Goal: Find contact information: Find contact information

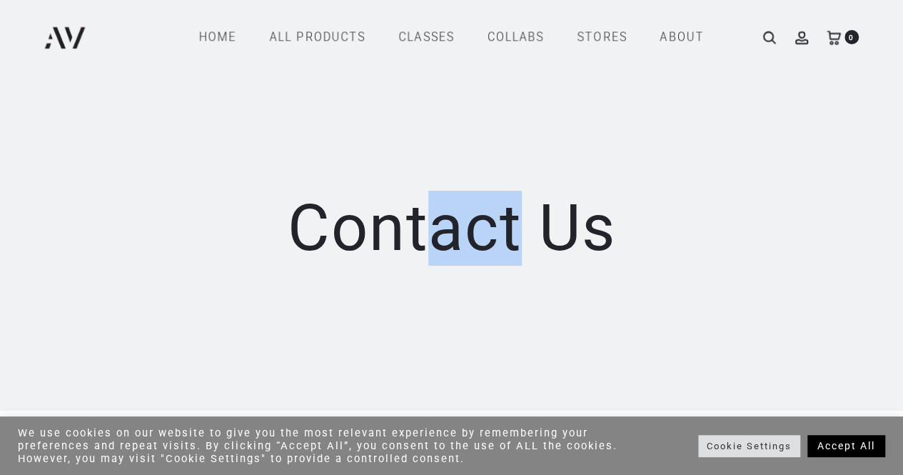
drag, startPoint x: 0, startPoint y: 0, endPoint x: 513, endPoint y: 173, distance: 541.1
click at [513, 173] on div "Contact us" at bounding box center [451, 205] width 903 height 411
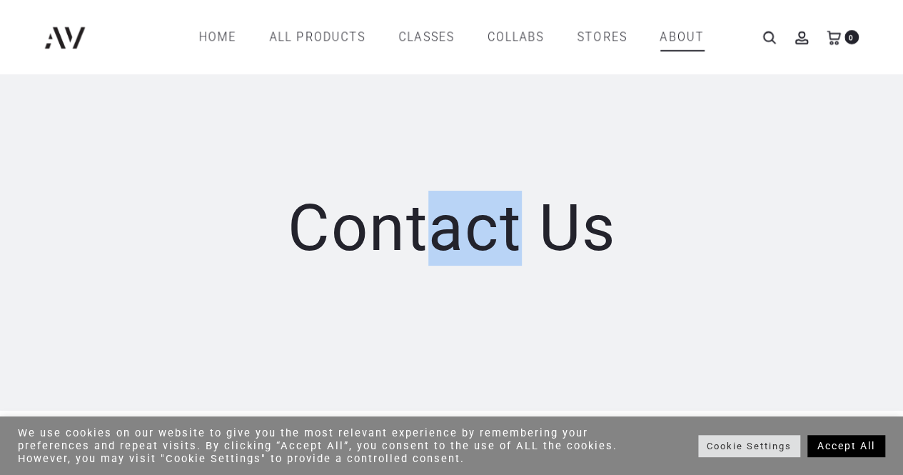
click at [676, 31] on link "ABOUT" at bounding box center [683, 37] width 44 height 24
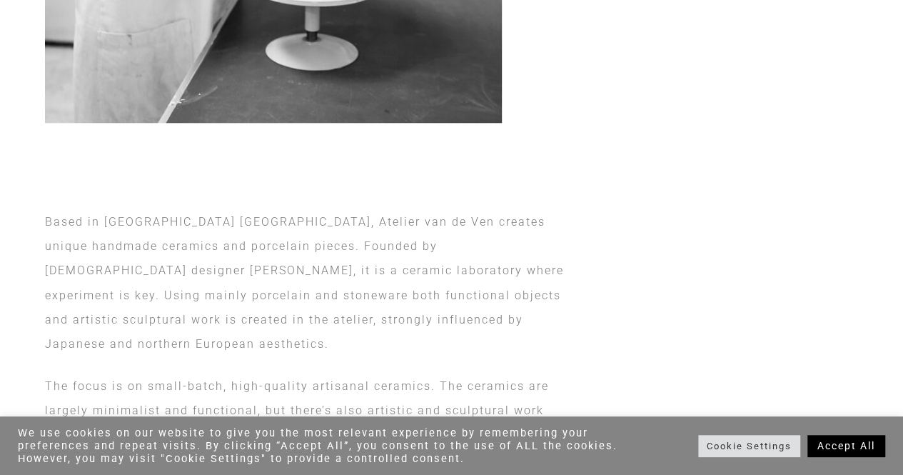
scroll to position [688, 0]
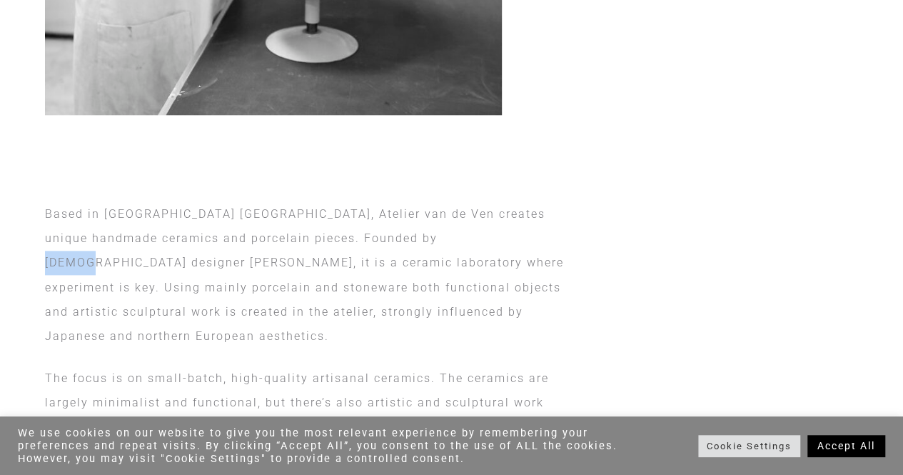
drag, startPoint x: 470, startPoint y: 238, endPoint x: 426, endPoint y: 241, distance: 43.7
click at [426, 241] on p "Based in Rotterdam Kralingen, Atelier van de Ven creates unique handmade cerami…" at bounding box center [313, 275] width 536 height 147
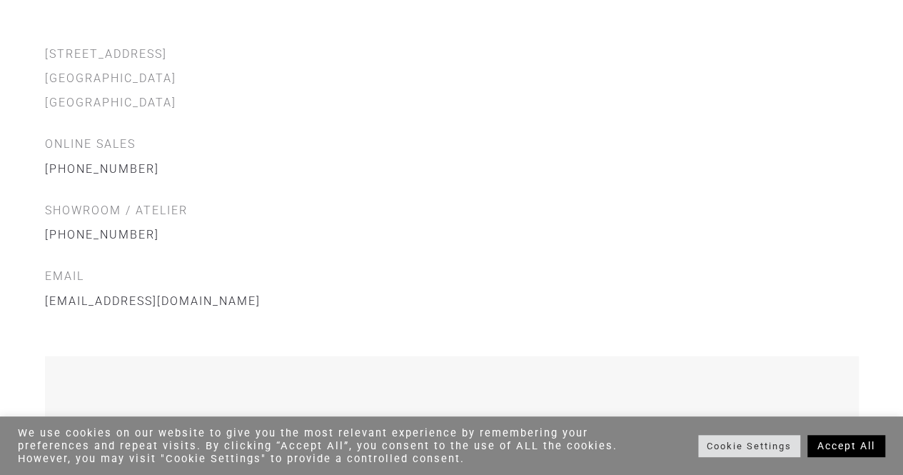
scroll to position [1566, 0]
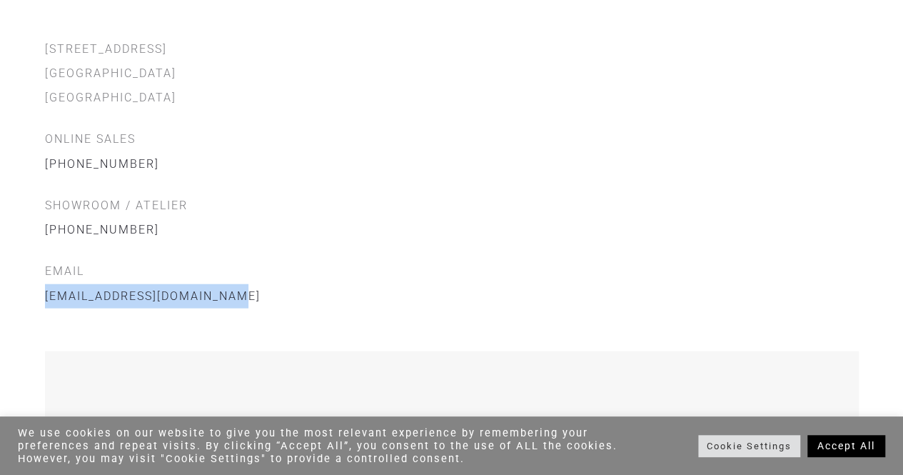
drag, startPoint x: 229, startPoint y: 276, endPoint x: 31, endPoint y: 262, distance: 198.3
copy link "[EMAIL_ADDRESS][DOMAIN_NAME]"
